Goal: Communication & Community: Participate in discussion

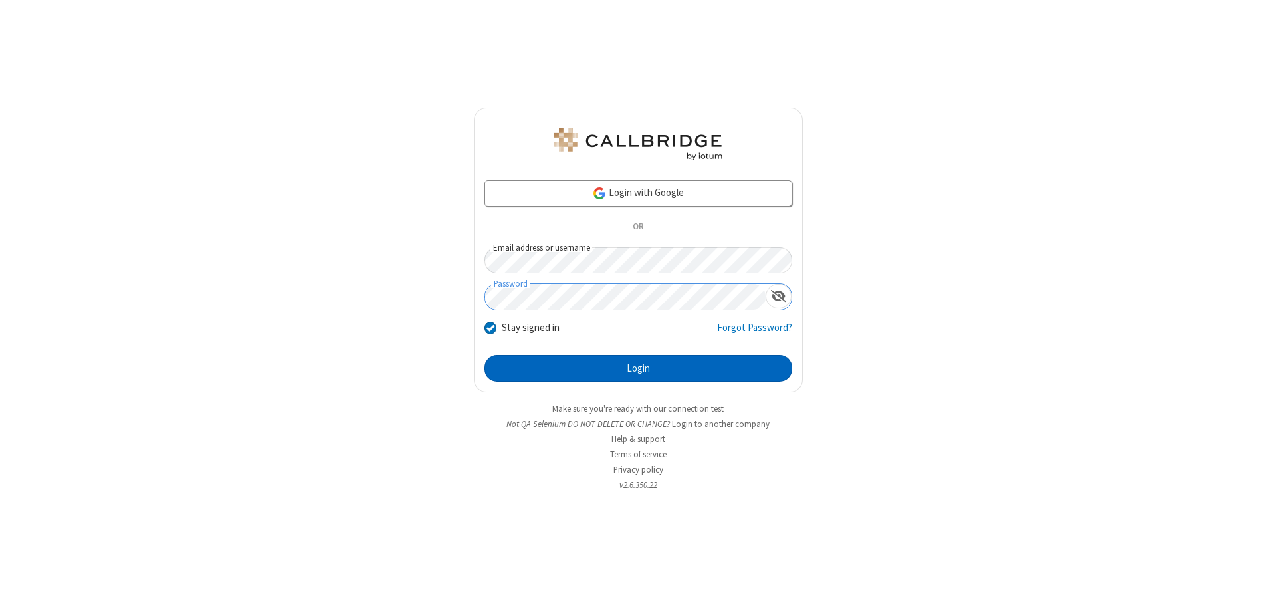
click at [638, 368] on button "Login" at bounding box center [639, 368] width 308 height 27
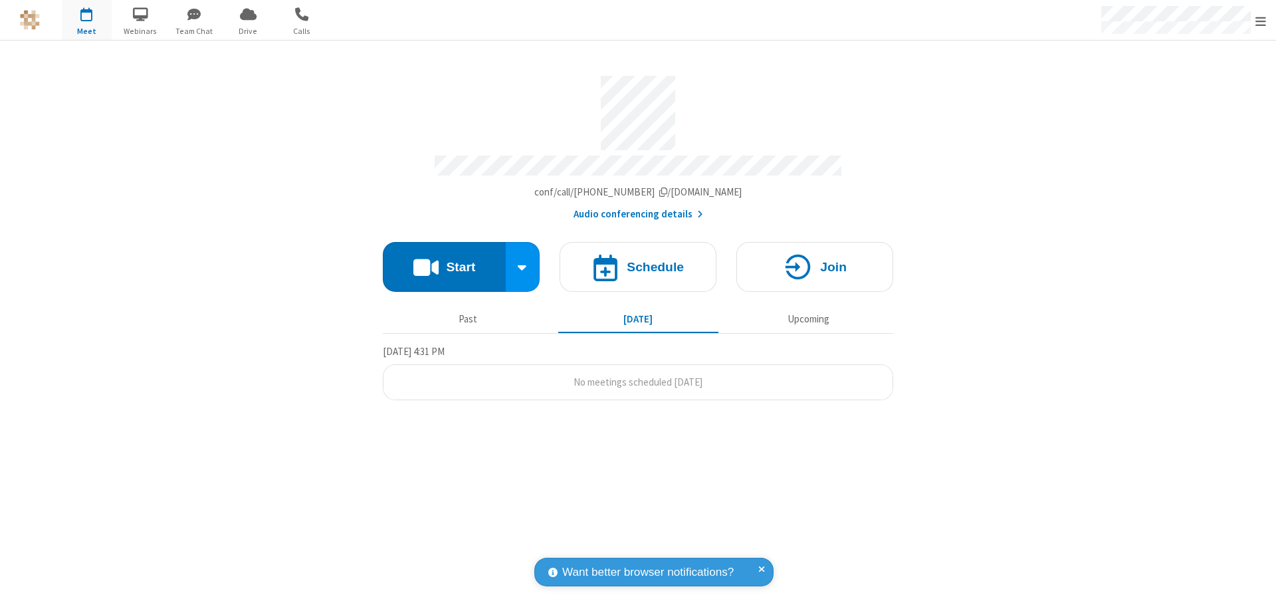
click at [444, 261] on button "Start" at bounding box center [444, 267] width 123 height 50
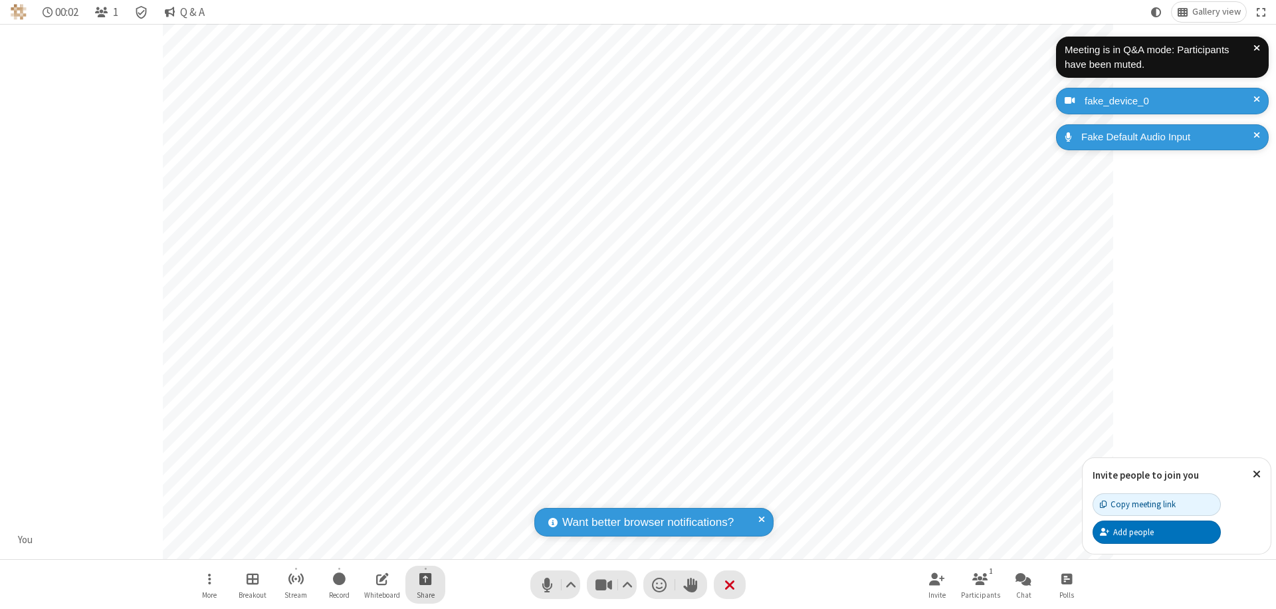
click at [425, 578] on span "Start sharing" at bounding box center [425, 578] width 13 height 17
click at [372, 546] on span "Share my screen" at bounding box center [371, 547] width 15 height 11
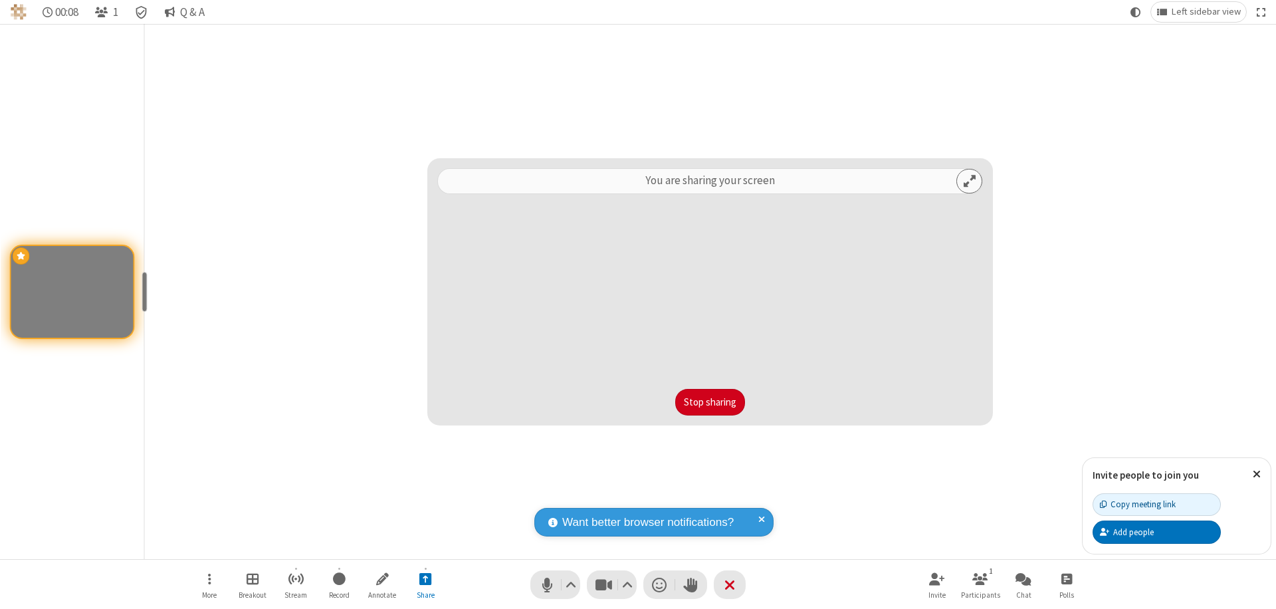
click at [710, 402] on button "Stop sharing" at bounding box center [710, 402] width 70 height 27
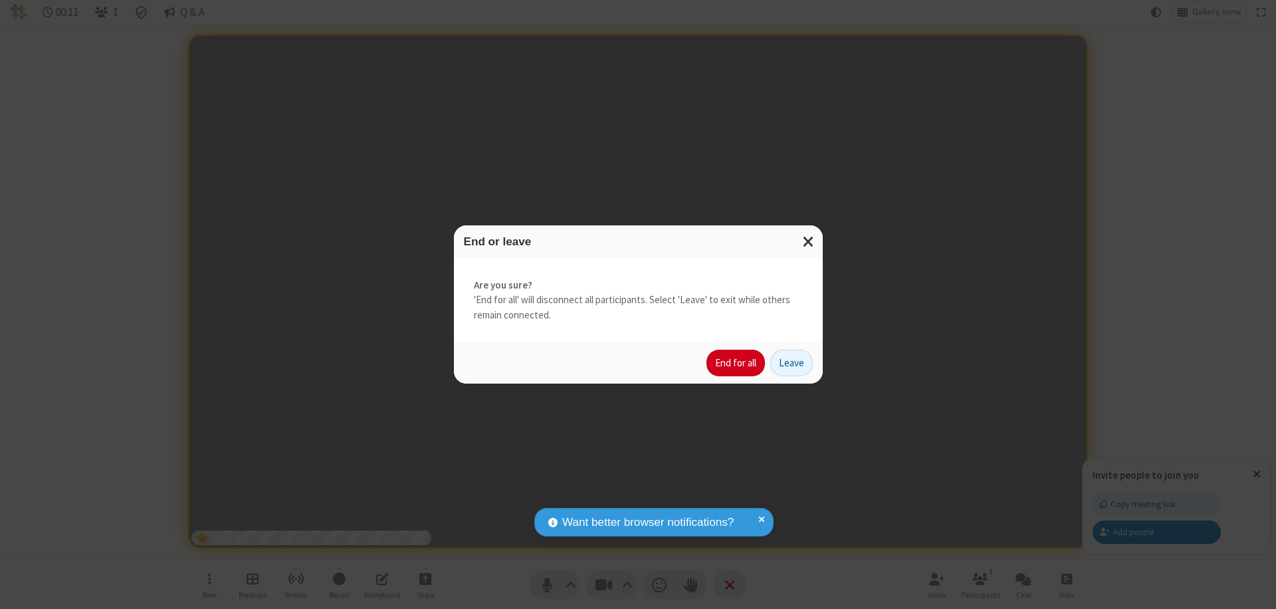
click at [736, 363] on button "End for all" at bounding box center [735, 363] width 58 height 27
